Goal: Task Accomplishment & Management: Manage account settings

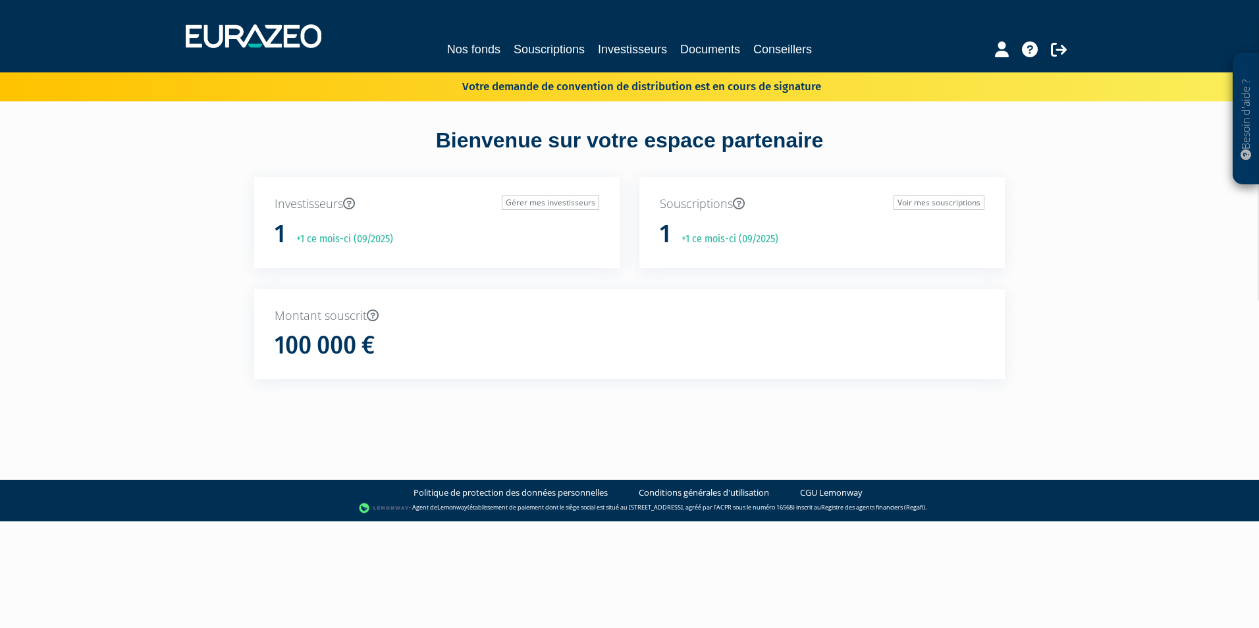
click at [346, 344] on h1 "100 000 €" at bounding box center [325, 346] width 100 height 28
click at [344, 317] on p "Montant souscrit" at bounding box center [630, 315] width 710 height 17
click at [337, 242] on p "+1 ce mois-ci (09/2025)" at bounding box center [340, 239] width 106 height 15
click at [923, 195] on div "Souscriptions Voir mes souscriptions 1 +1 ce mois-ci (09/2025)" at bounding box center [821, 222] width 365 height 91
click at [922, 203] on link "Voir mes souscriptions" at bounding box center [938, 203] width 91 height 14
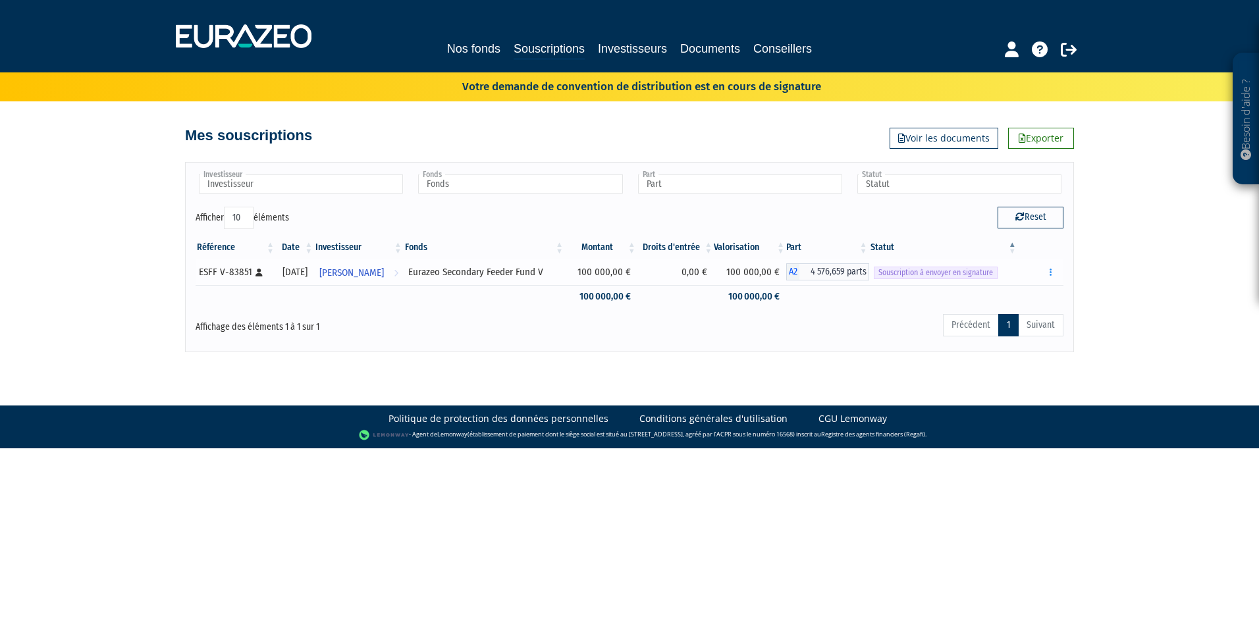
click at [968, 269] on span "Souscription à envoyer en signature" at bounding box center [936, 273] width 124 height 13
click at [1055, 271] on button "button" at bounding box center [1051, 272] width 16 height 16
click at [1022, 297] on link "Envoyer à signer" at bounding box center [1017, 296] width 75 height 22
